Goal: Communication & Community: Ask a question

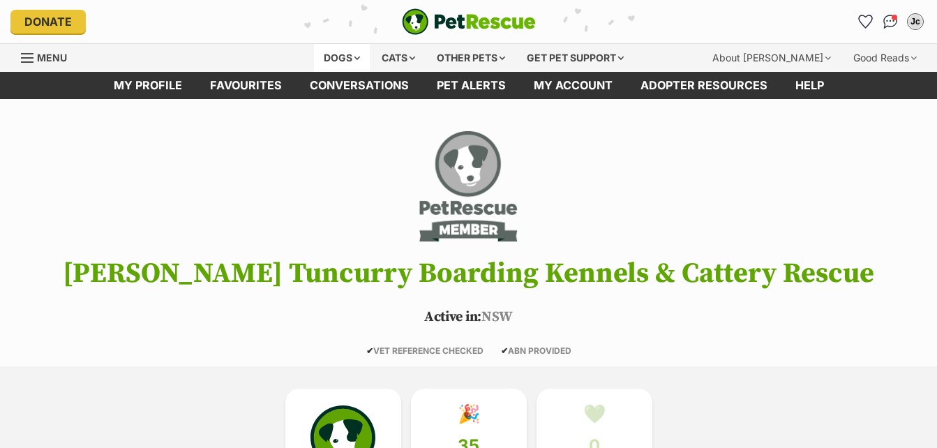
click at [349, 59] on div "Dogs" at bounding box center [342, 58] width 56 height 28
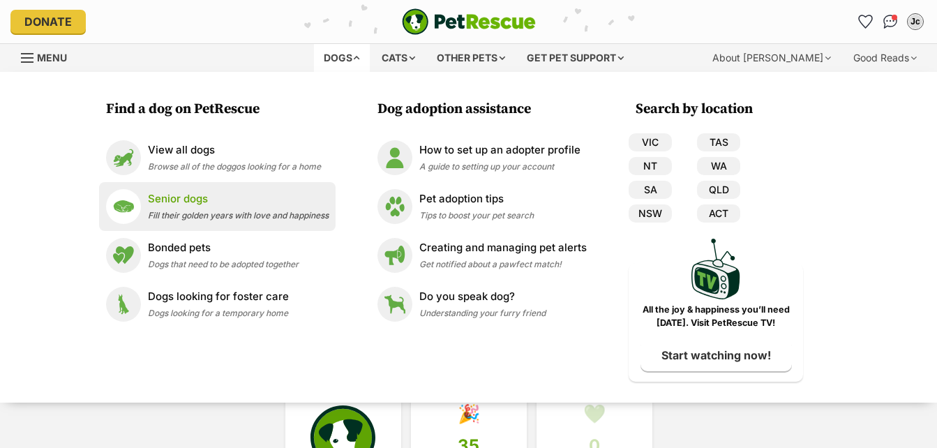
click at [167, 214] on span "Fill their golden years with love and happiness" at bounding box center [238, 215] width 181 height 10
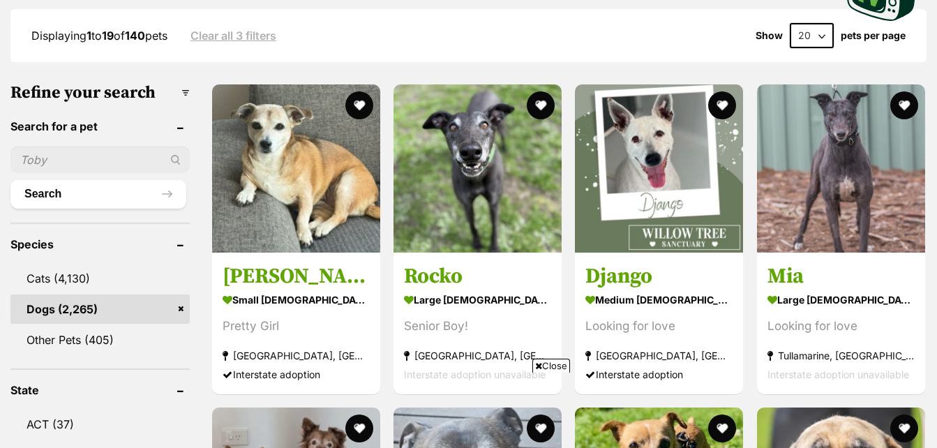
scroll to position [409, 0]
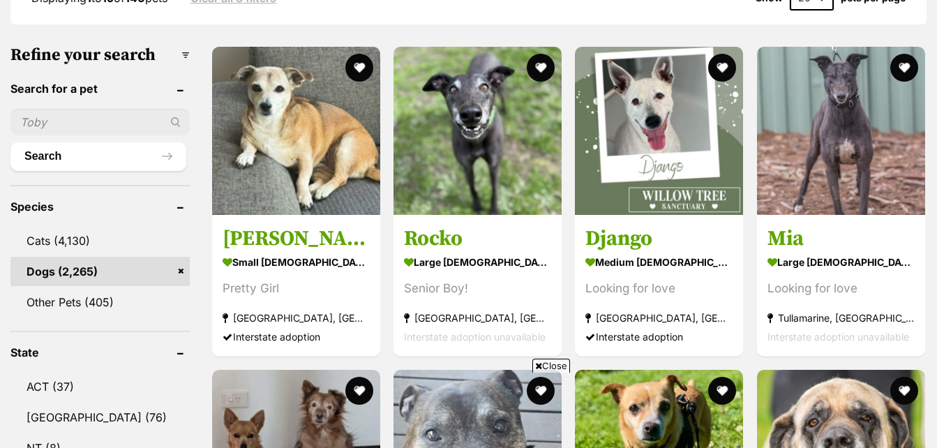
click at [130, 114] on input "text" at bounding box center [99, 122] width 179 height 27
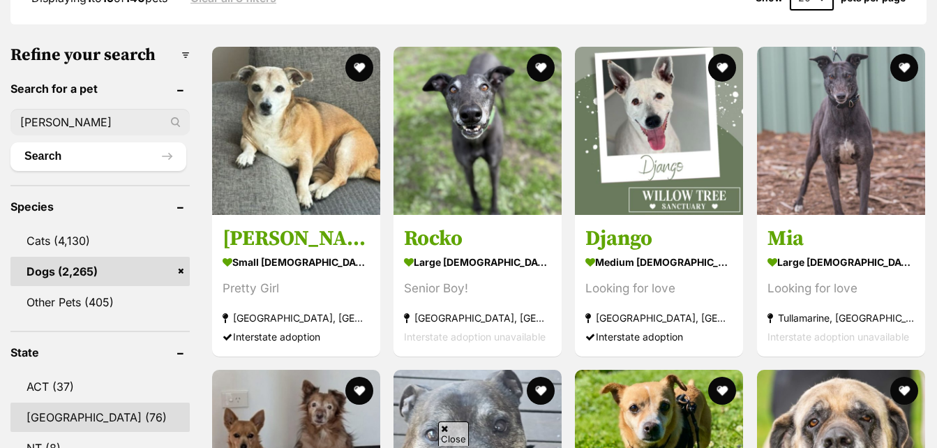
scroll to position [0, 0]
type input "coco bella"
click at [52, 407] on link "[GEOGRAPHIC_DATA] (76)" at bounding box center [99, 416] width 179 height 29
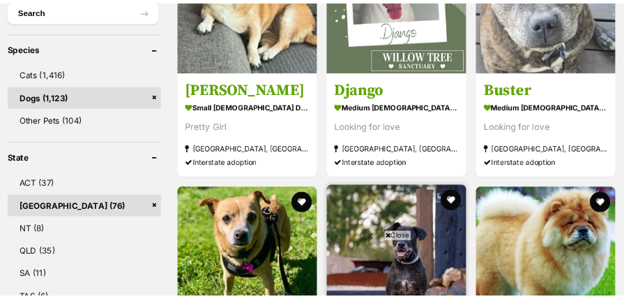
scroll to position [613, 0]
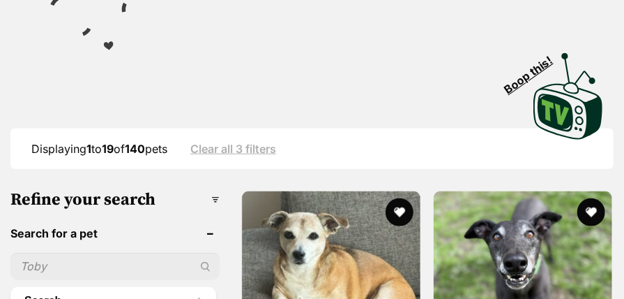
scroll to position [86, 0]
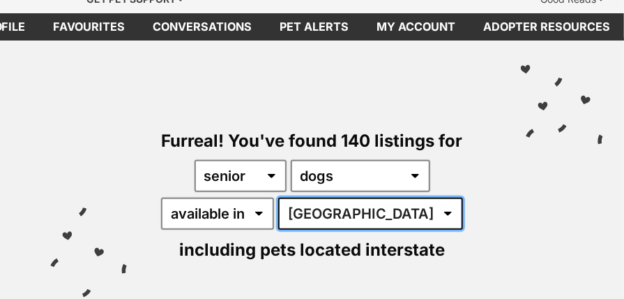
click at [367, 197] on select "Australia ACT NSW NT QLD SA TAS VIC WA" at bounding box center [370, 213] width 185 height 32
select select "NSW"
click at [282, 197] on select "Australia ACT NSW NT QLD SA TAS VIC WA" at bounding box center [370, 213] width 185 height 32
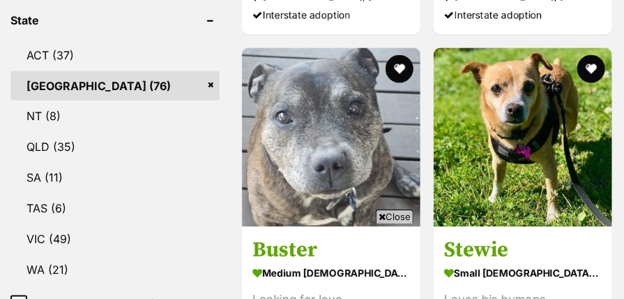
scroll to position [837, 0]
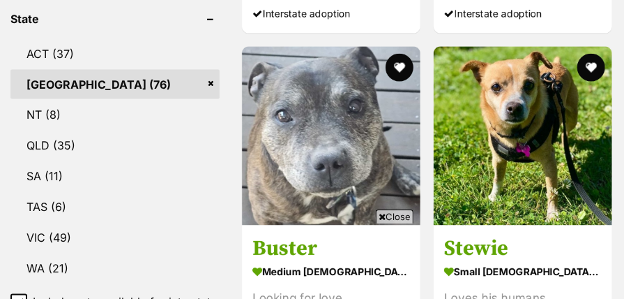
click at [401, 216] on span "Close" at bounding box center [395, 216] width 38 height 14
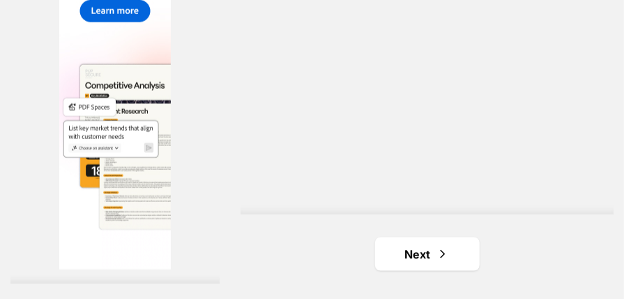
scroll to position [4402, 0]
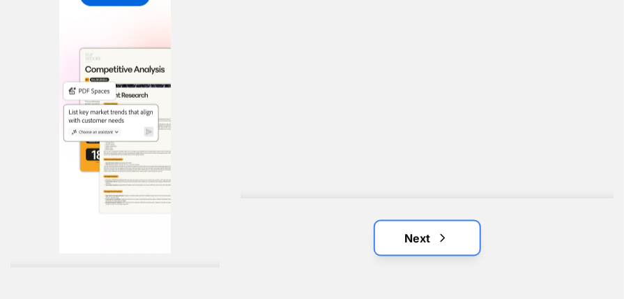
click at [412, 221] on link "Next" at bounding box center [427, 237] width 105 height 33
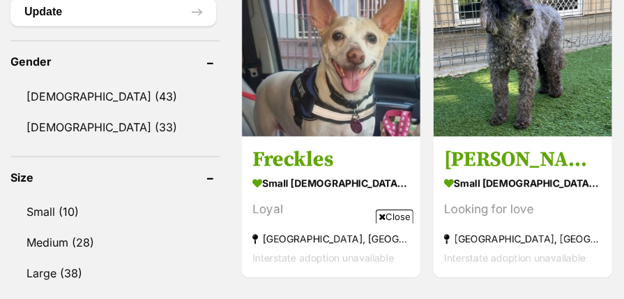
scroll to position [1264, 0]
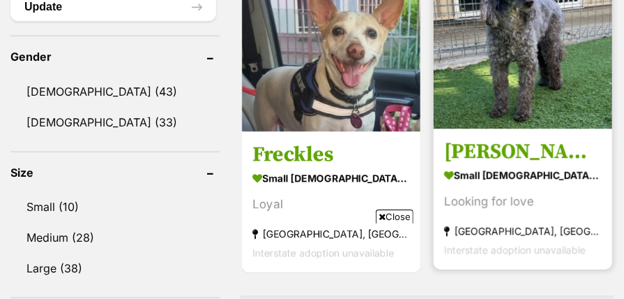
click at [504, 69] on img at bounding box center [523, 39] width 179 height 179
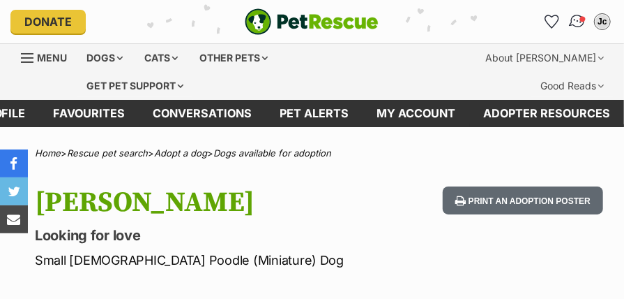
click at [580, 20] on img "Conversations" at bounding box center [577, 22] width 19 height 18
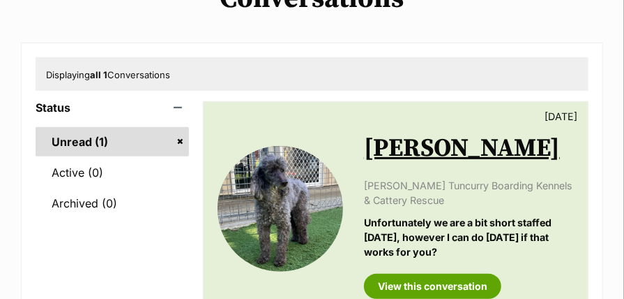
scroll to position [167, 0]
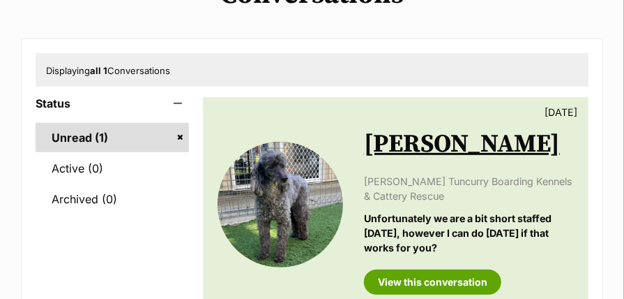
click at [88, 123] on link "Unread (1)" at bounding box center [112, 137] width 153 height 29
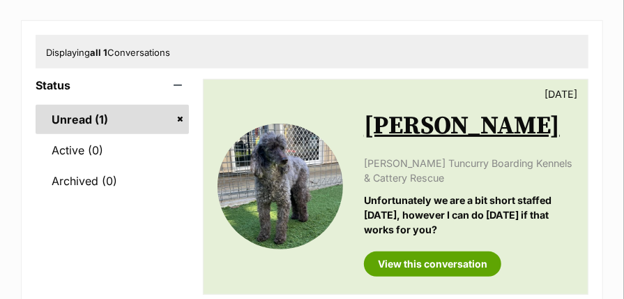
scroll to position [204, 0]
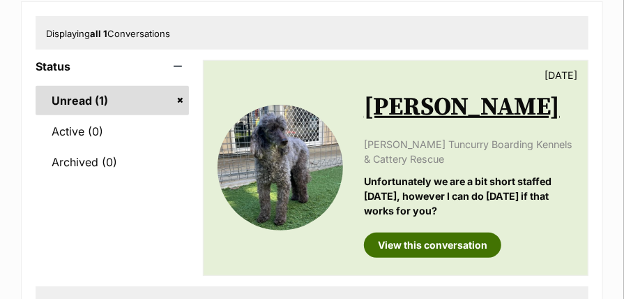
click at [426, 232] on link "View this conversation" at bounding box center [432, 244] width 137 height 25
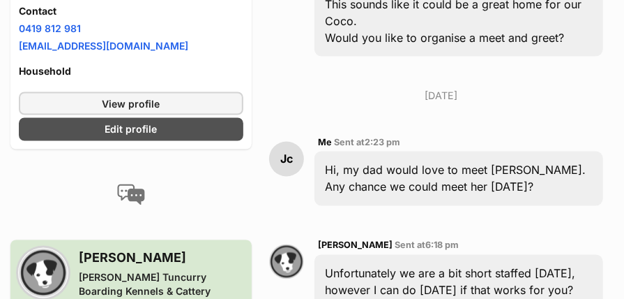
scroll to position [837, 0]
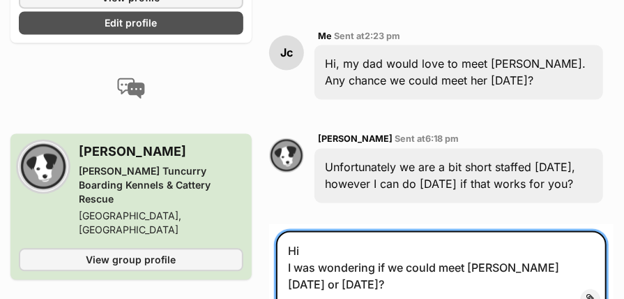
scroll to position [930, 0]
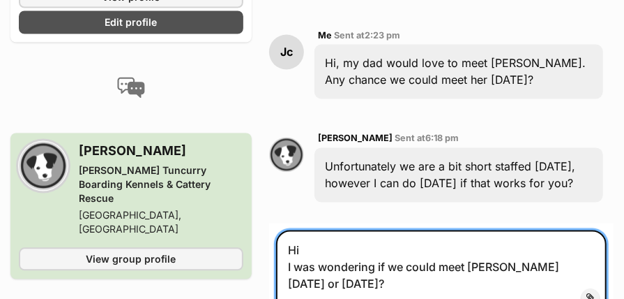
type textarea "Hi I was wondering if we could meet Coco Bella tomorrow or Thursday?"
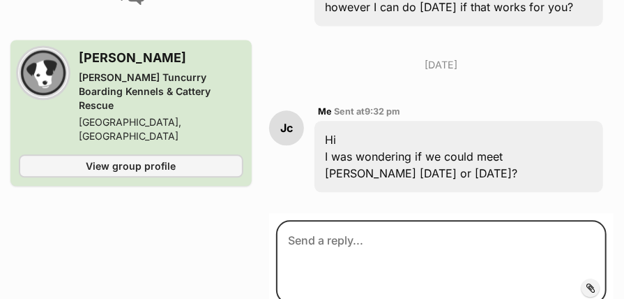
scroll to position [1124, 0]
